Goal: Information Seeking & Learning: Learn about a topic

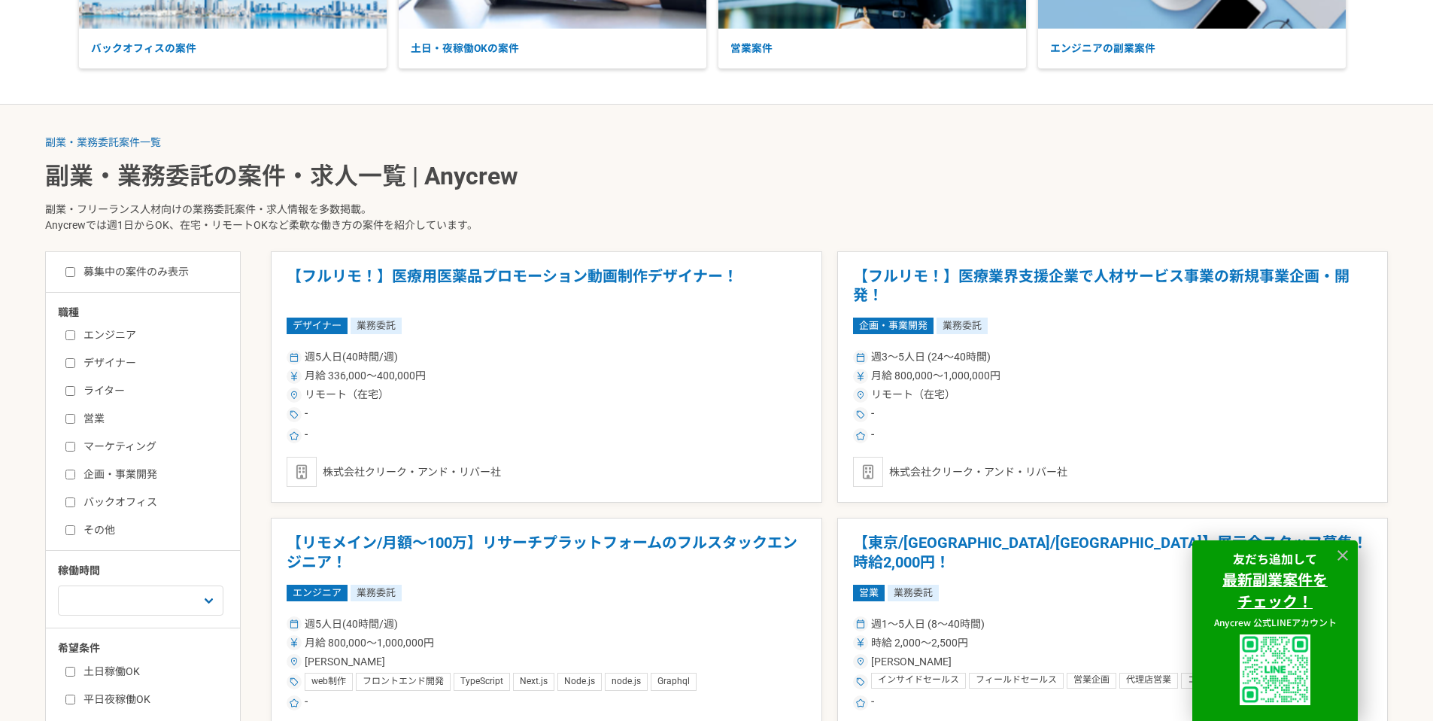
scroll to position [237, 0]
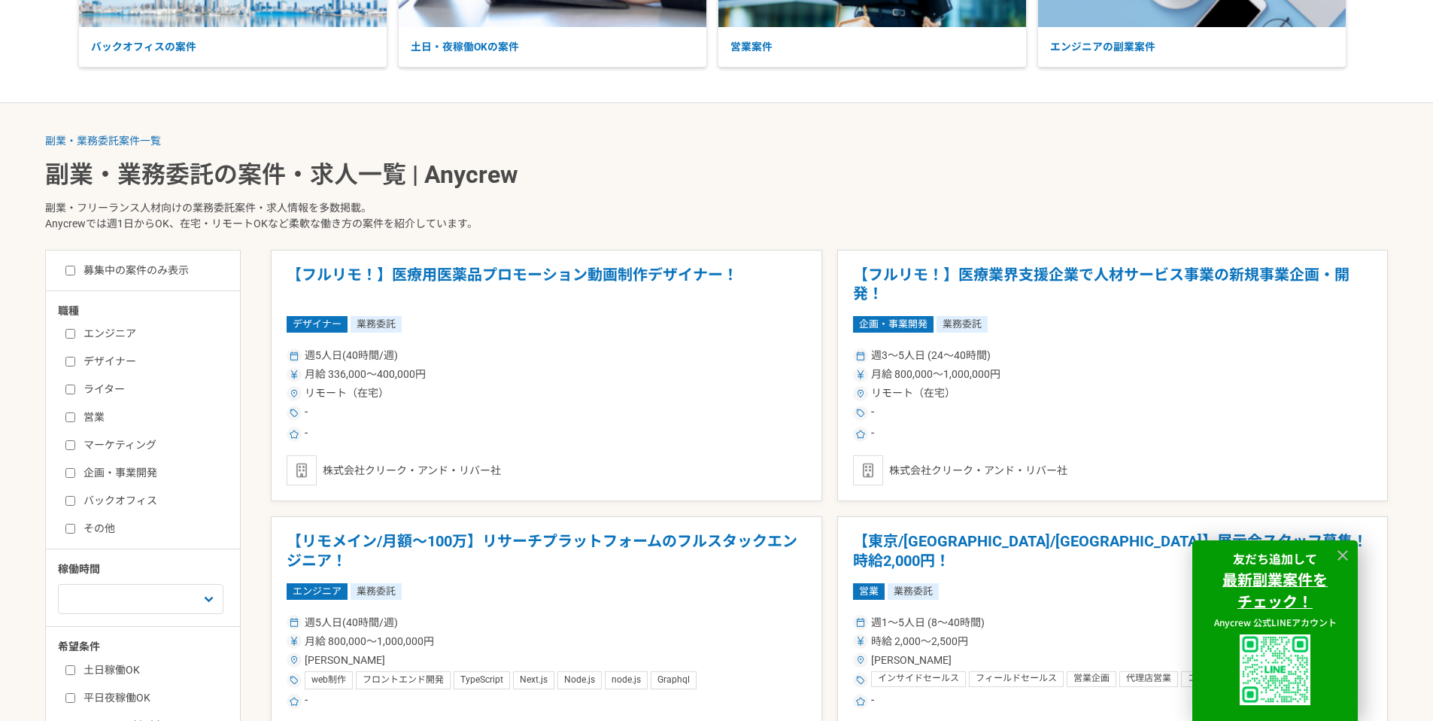
click at [121, 330] on label "エンジニア" at bounding box center [151, 334] width 173 height 16
click at [75, 330] on input "エンジニア" at bounding box center [70, 334] width 10 height 10
checkbox input "true"
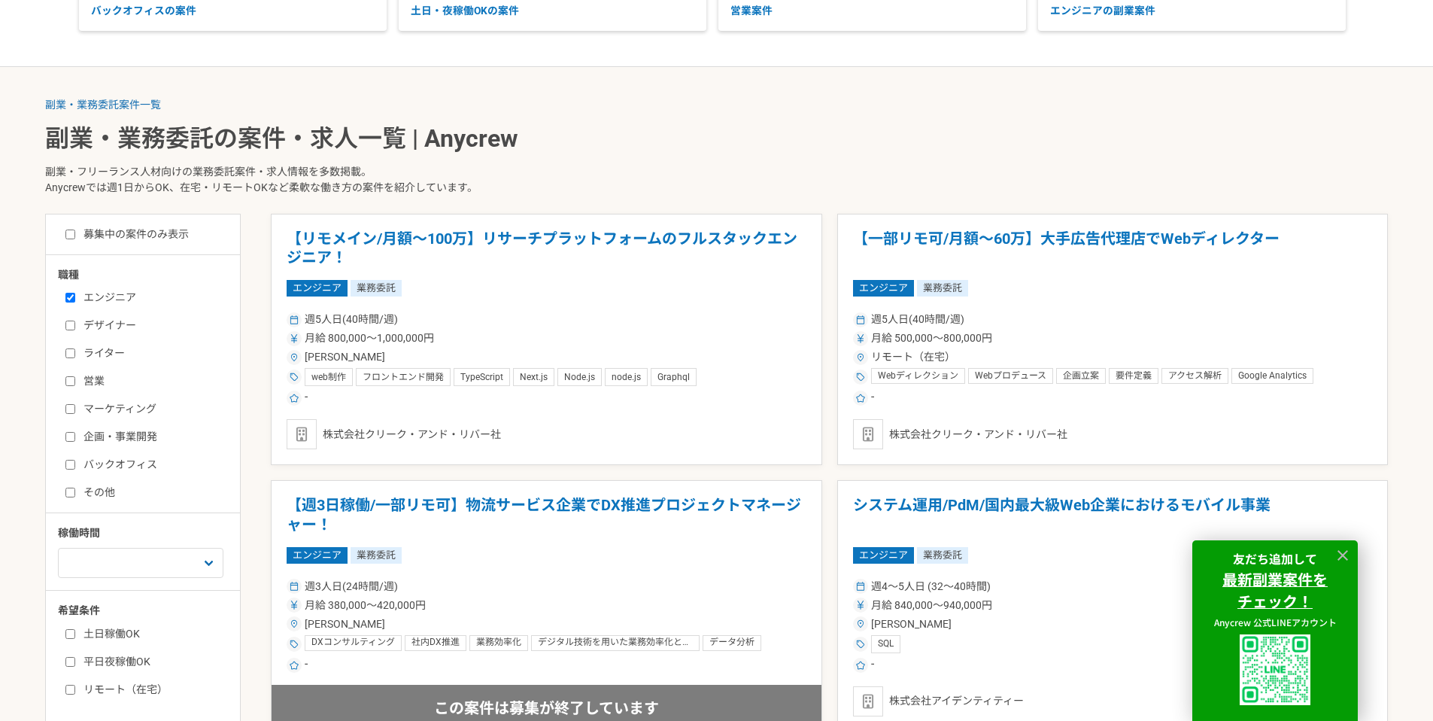
scroll to position [275, 0]
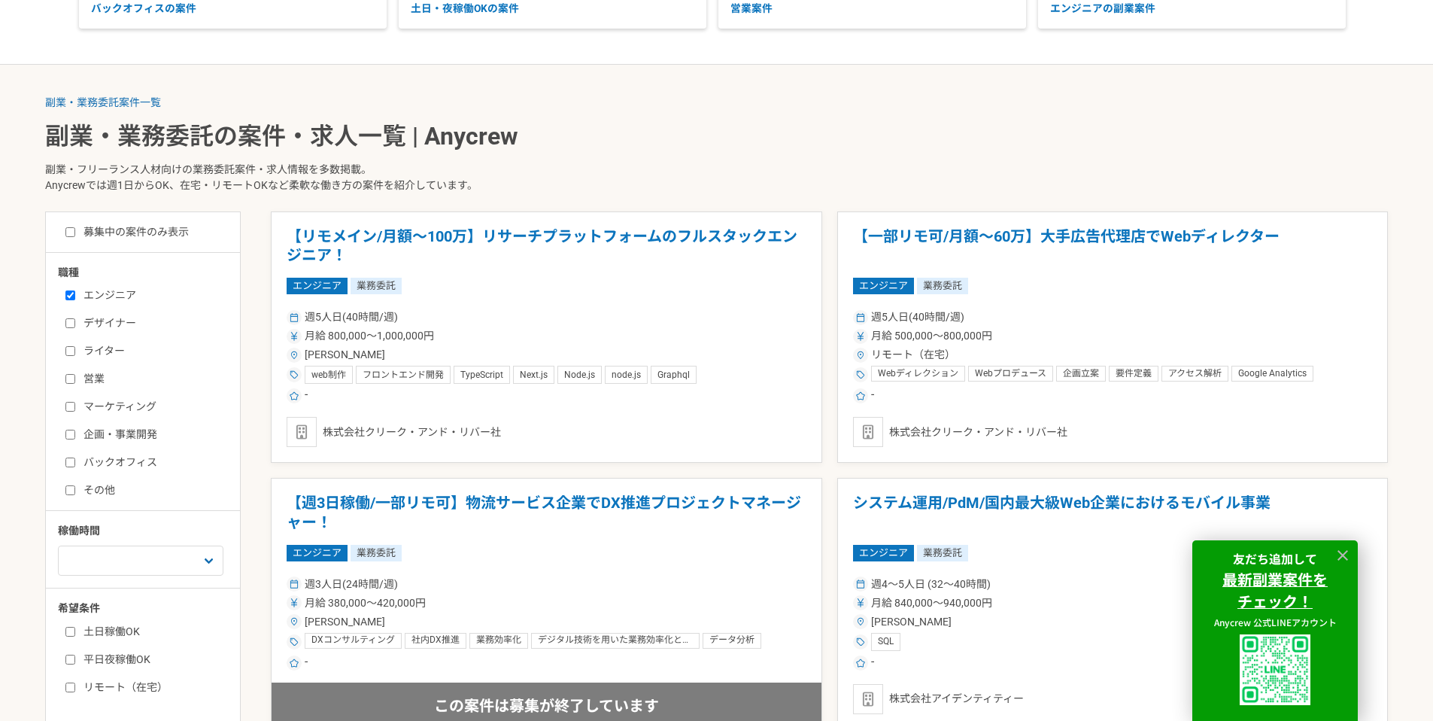
click at [151, 229] on label "募集中の案件のみ表示" at bounding box center [126, 232] width 123 height 16
click at [75, 229] on input "募集中の案件のみ表示" at bounding box center [70, 232] width 10 height 10
checkbox input "true"
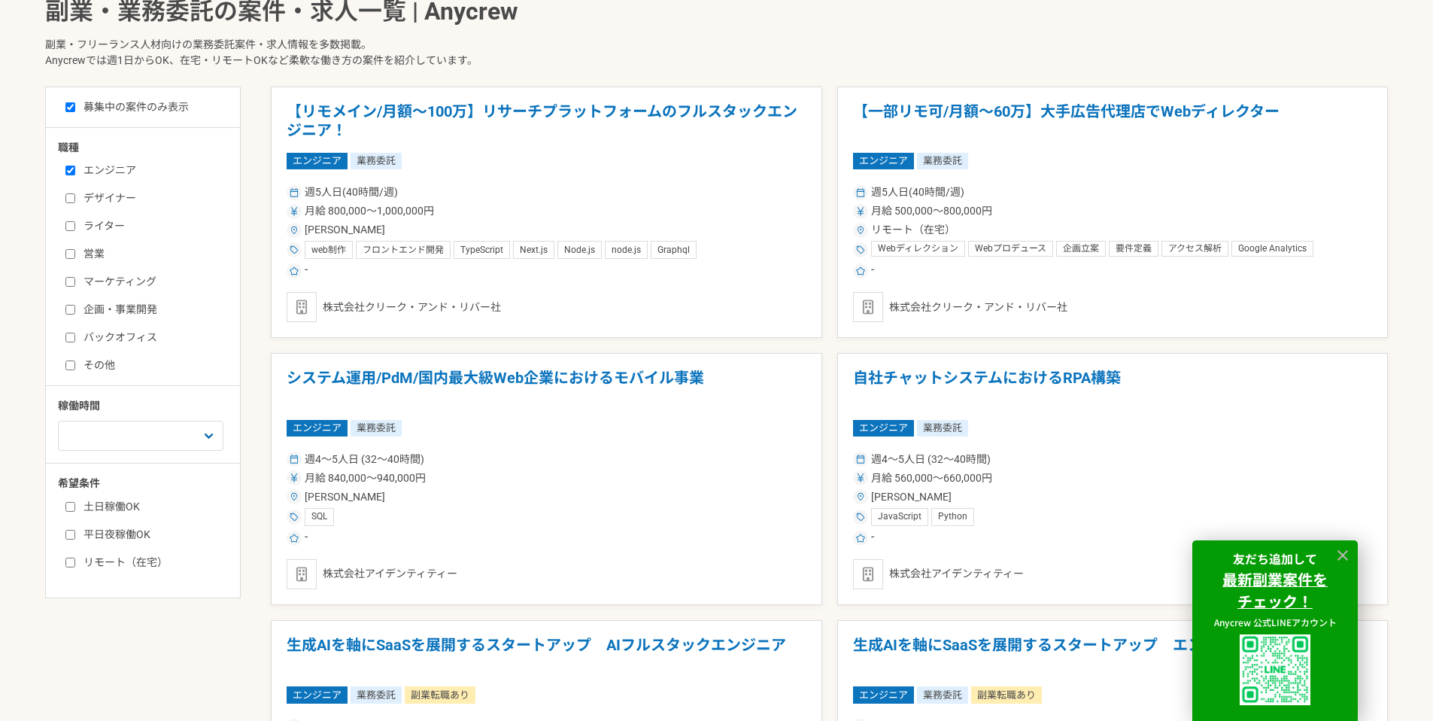
scroll to position [422, 0]
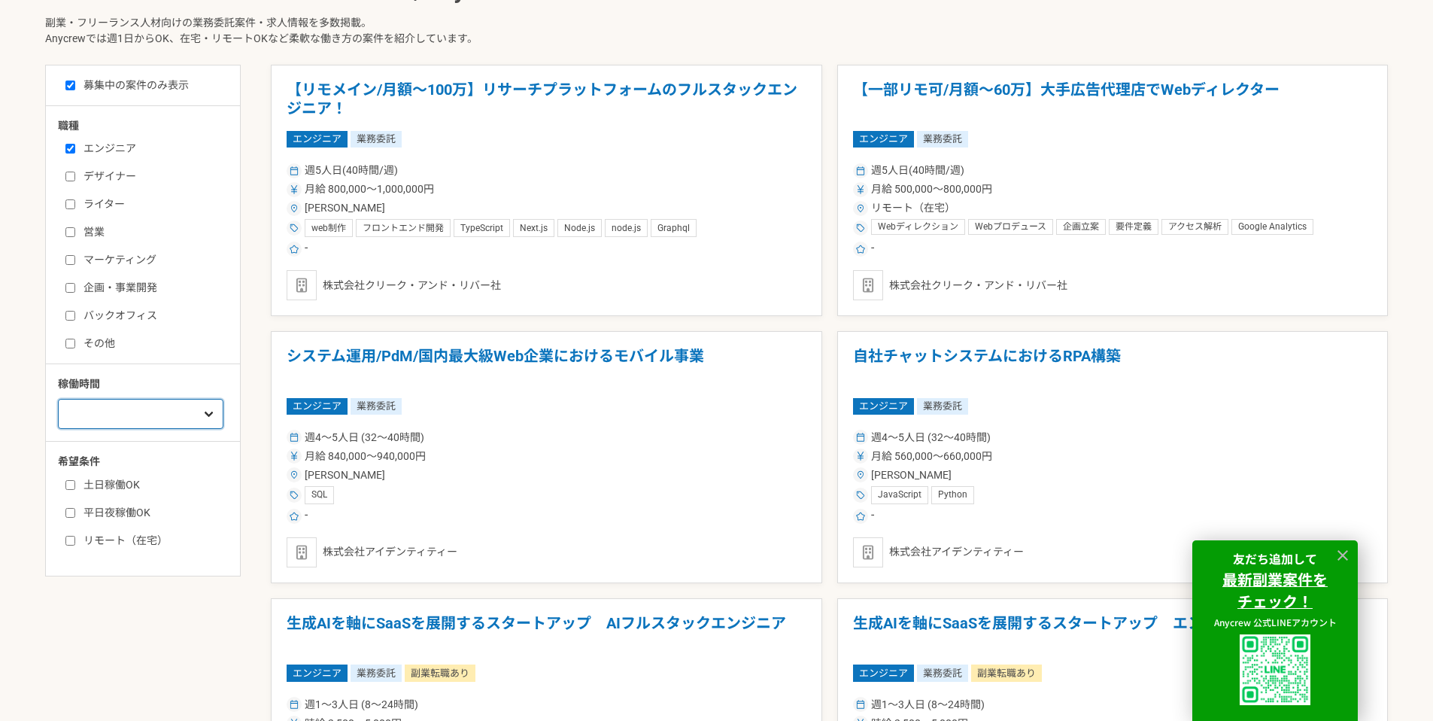
click at [149, 410] on select "週1人日（8時間）以下 週2人日（16時間）以下 週3人日（24時間）以下 週4人日（32時間）以下 週5人日（40時間）以下" at bounding box center [140, 414] width 165 height 30
select select "3"
click at [58, 399] on select "週1人日（8時間）以下 週2人日（16時間）以下 週3人日（24時間）以下 週4人日（32時間）以下 週5人日（40時間）以下" at bounding box center [140, 414] width 165 height 30
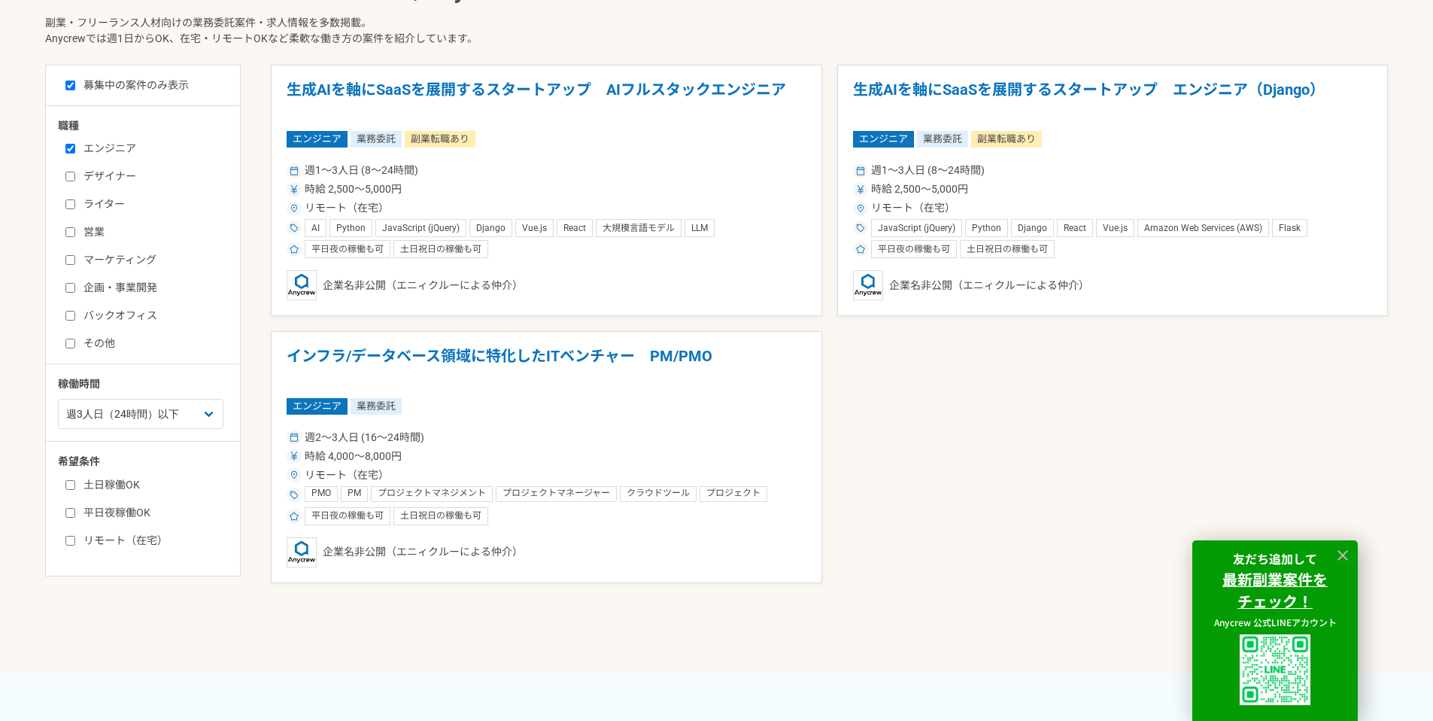
click at [138, 537] on label "リモート（在宅）" at bounding box center [151, 541] width 173 height 16
click at [75, 537] on input "リモート（在宅）" at bounding box center [70, 541] width 10 height 10
checkbox input "true"
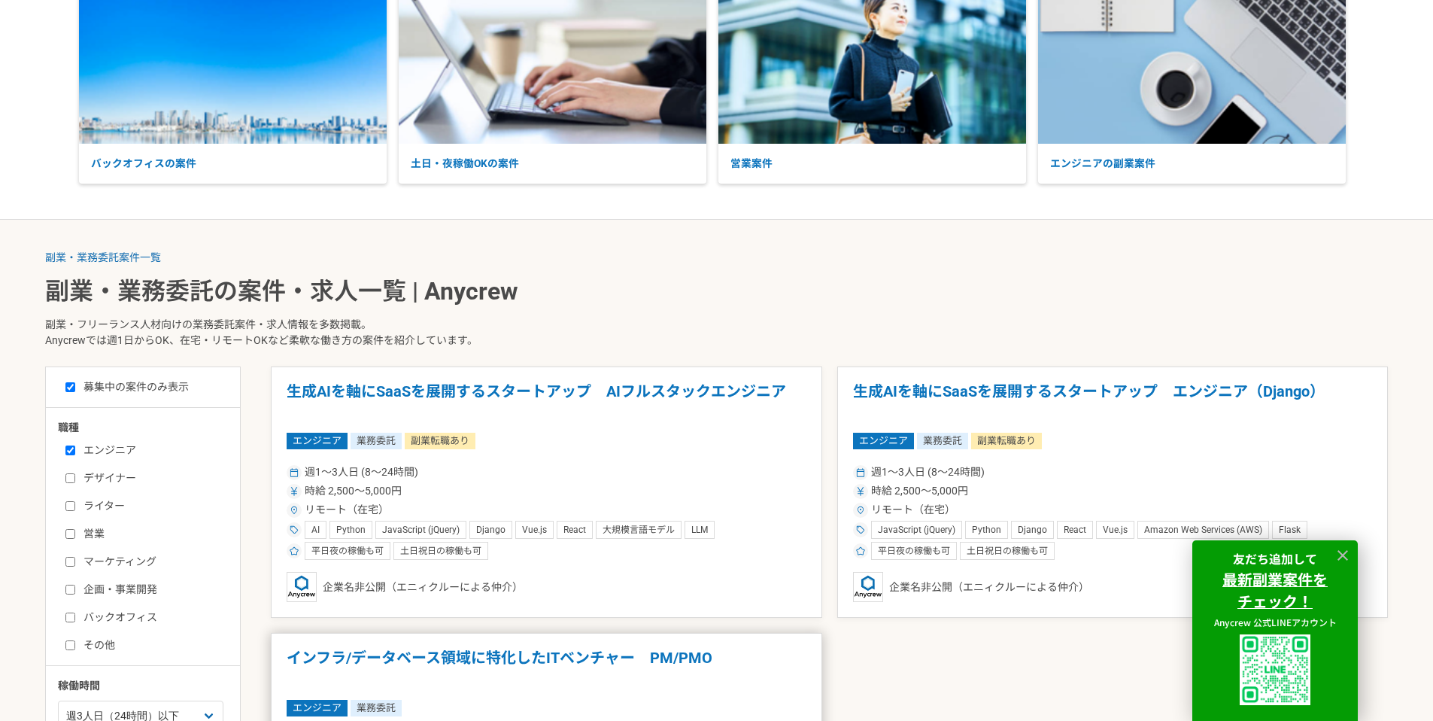
scroll to position [42, 0]
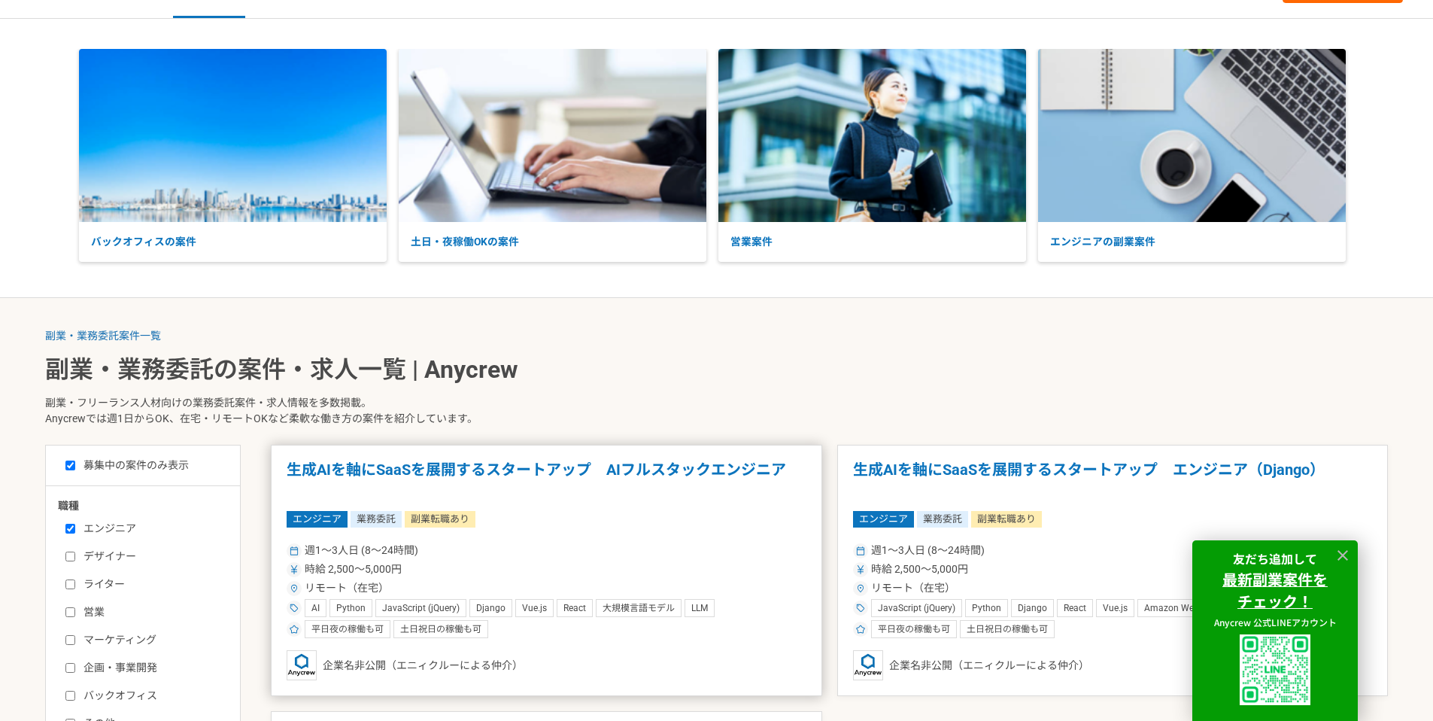
click at [521, 467] on h1 "生成AIを軸にSaaSを展開するスタートアップ　AIフルスタックエンジニア" at bounding box center [547, 479] width 520 height 38
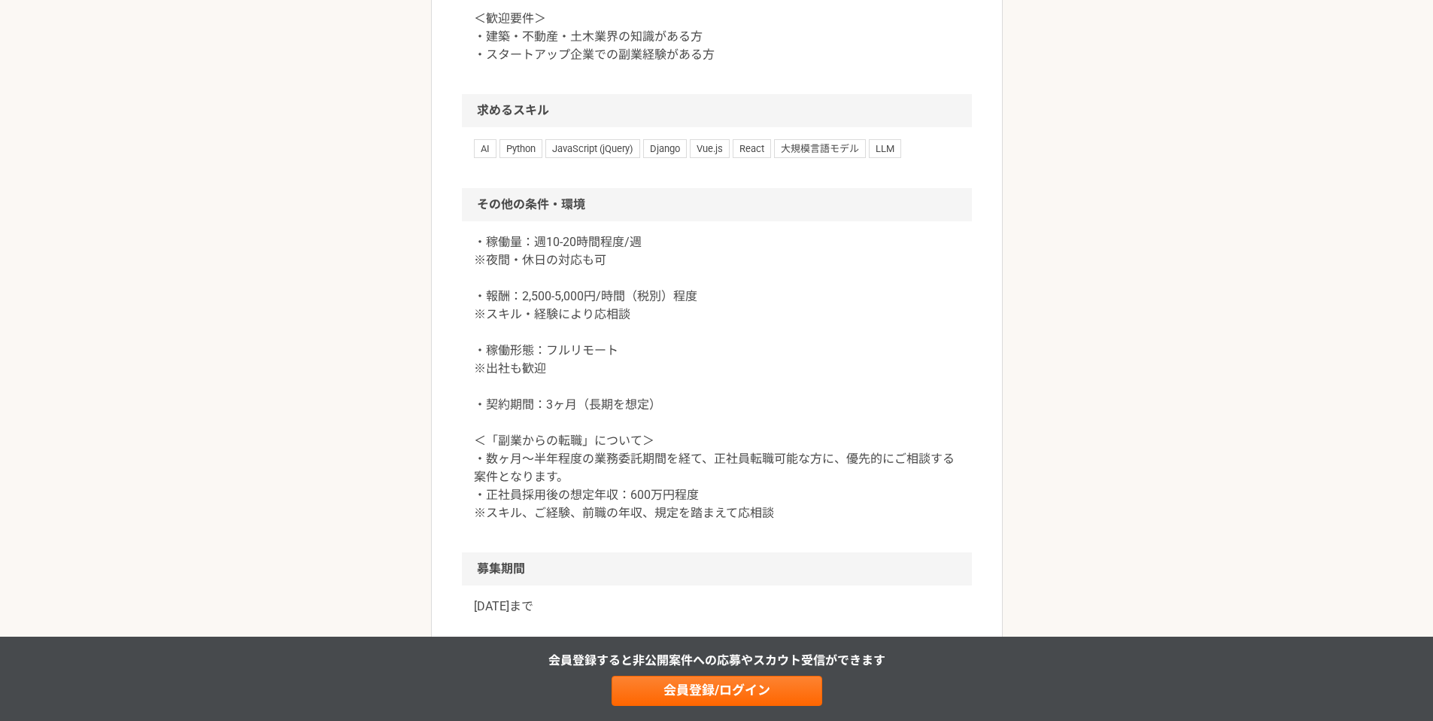
scroll to position [1626, 0]
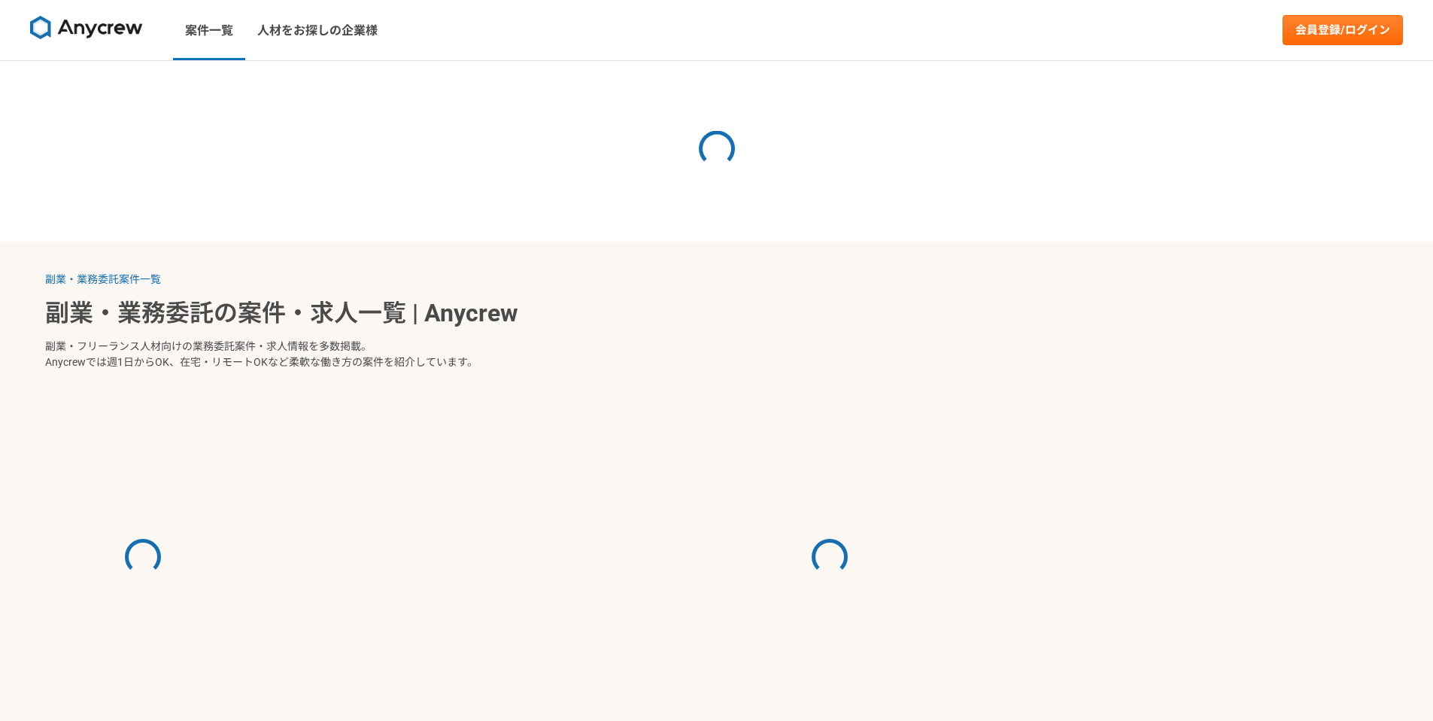
select select "3"
